Goal: Transaction & Acquisition: Obtain resource

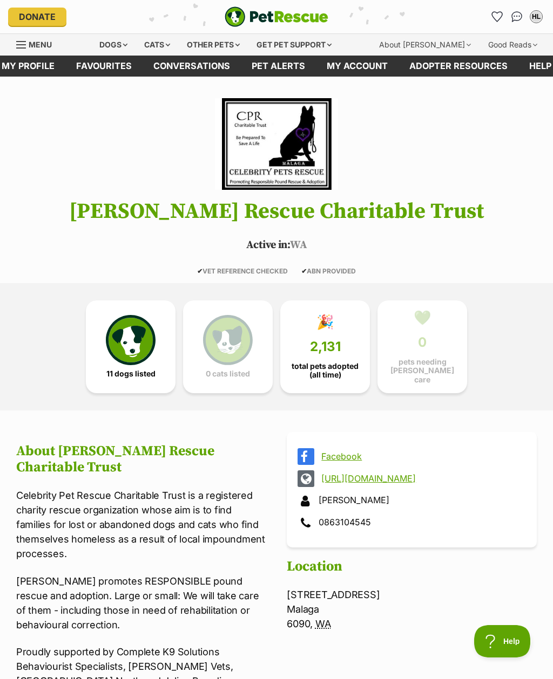
click at [329, 356] on link "🎉 2,131 total pets adopted (all time)" at bounding box center [325, 347] width 90 height 93
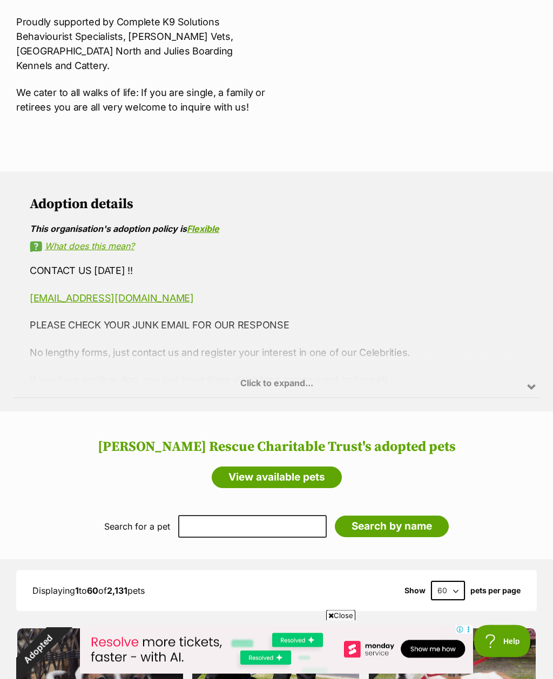
scroll to position [630, 0]
click at [330, 467] on link "View available pets" at bounding box center [277, 478] width 130 height 22
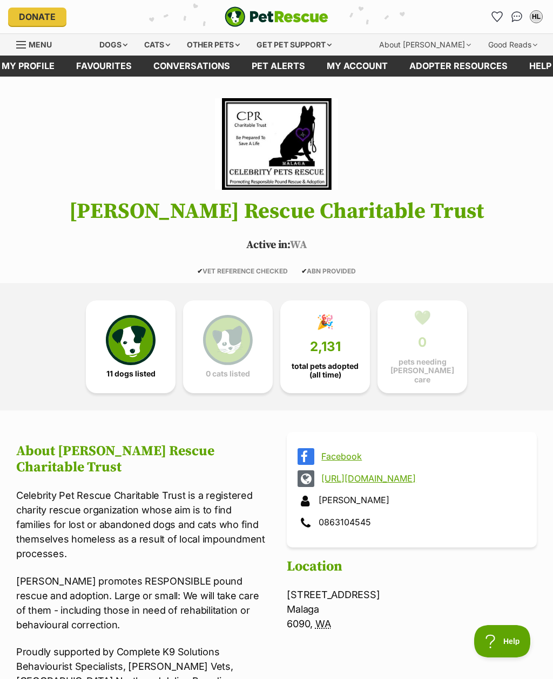
click at [135, 53] on div "Dogs" at bounding box center [113, 45] width 43 height 22
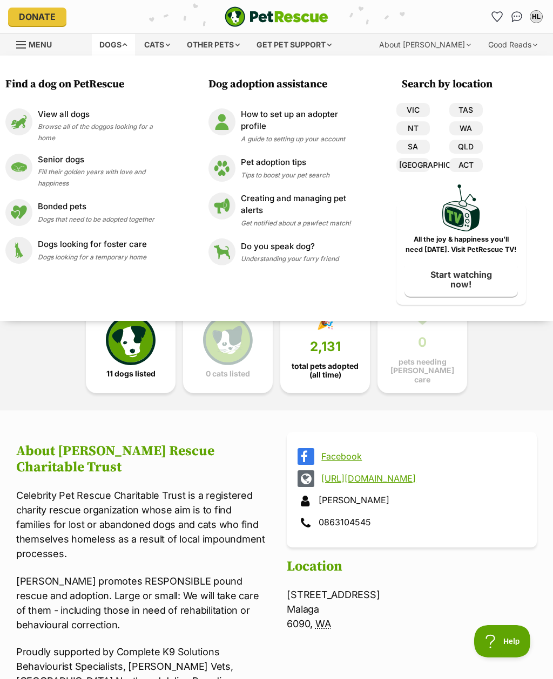
click at [146, 129] on span "Browse all of the doggos looking for a home" at bounding box center [95, 131] width 115 height 19
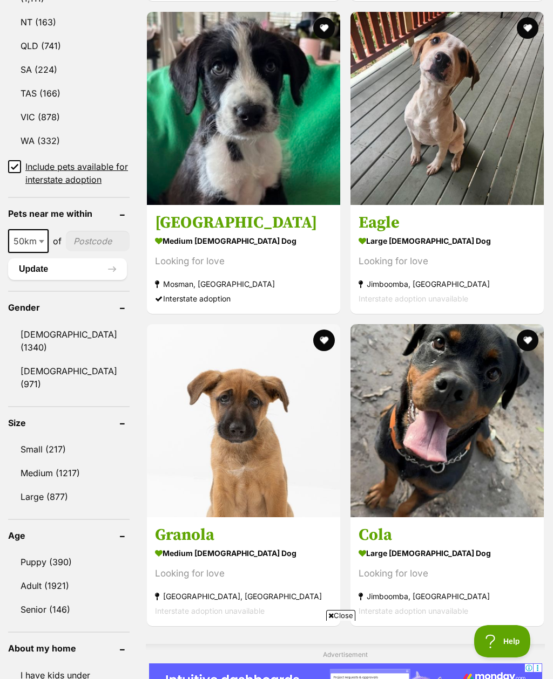
scroll to position [710, 0]
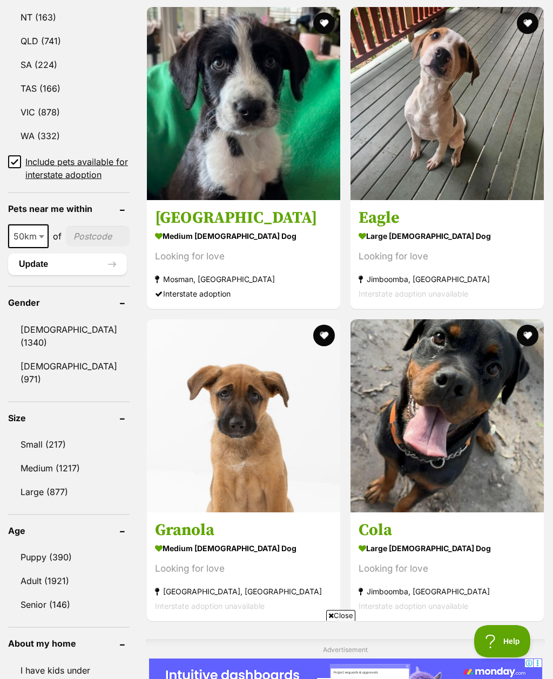
click at [68, 247] on input"] "postcode" at bounding box center [98, 236] width 64 height 21
type input"] "6056"
click at [31, 275] on button "Update" at bounding box center [67, 265] width 119 height 22
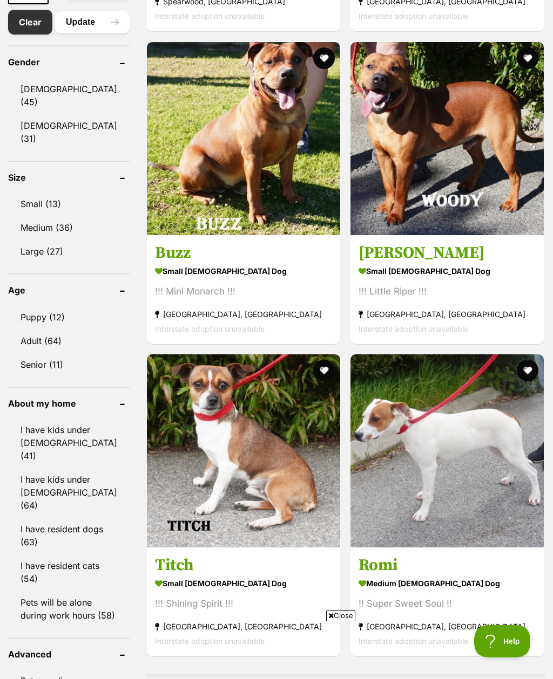
click at [31, 124] on link "[DEMOGRAPHIC_DATA] (31)" at bounding box center [68, 132] width 121 height 36
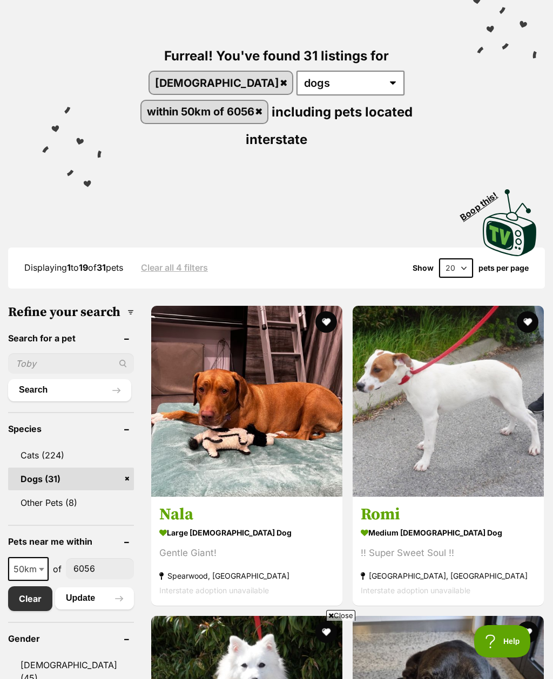
scroll to position [97, 0]
